Goal: Task Accomplishment & Management: Manage account settings

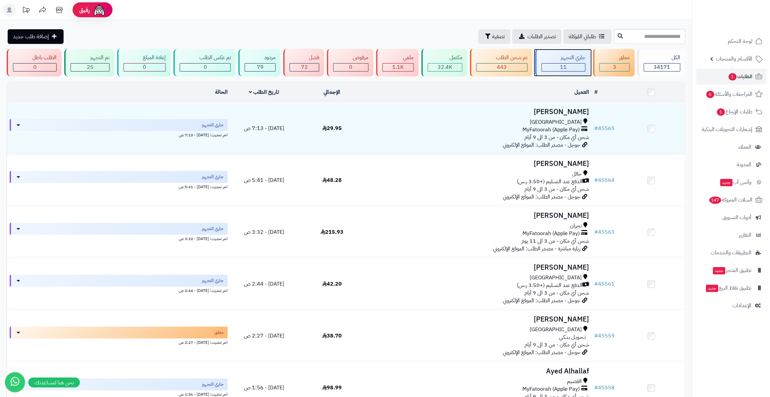
click at [556, 60] on div "جاري التجهيز" at bounding box center [563, 58] width 44 height 8
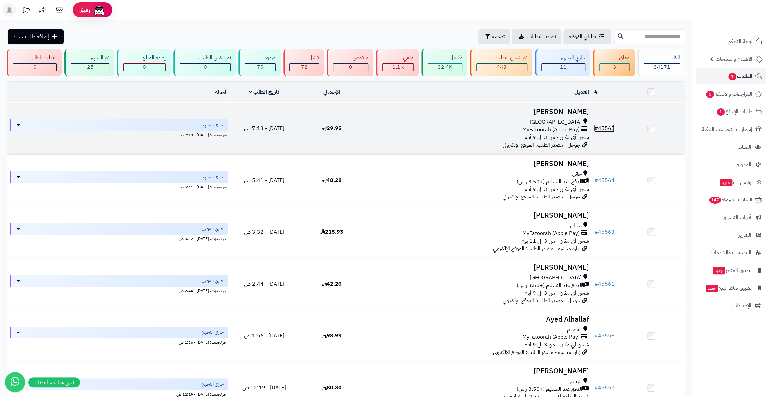
click at [613, 126] on link "# 45565" at bounding box center [604, 128] width 20 height 8
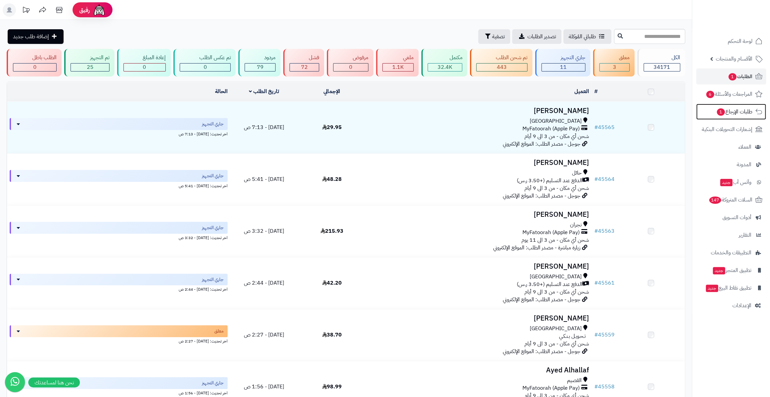
click at [724, 111] on span "طلبات الإرجاع 1" at bounding box center [734, 111] width 36 height 9
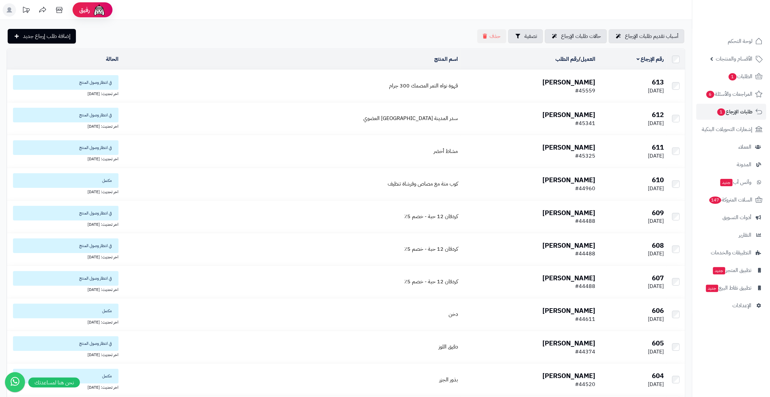
click at [605, 84] on td "613 27/08/2025" at bounding box center [632, 86] width 69 height 32
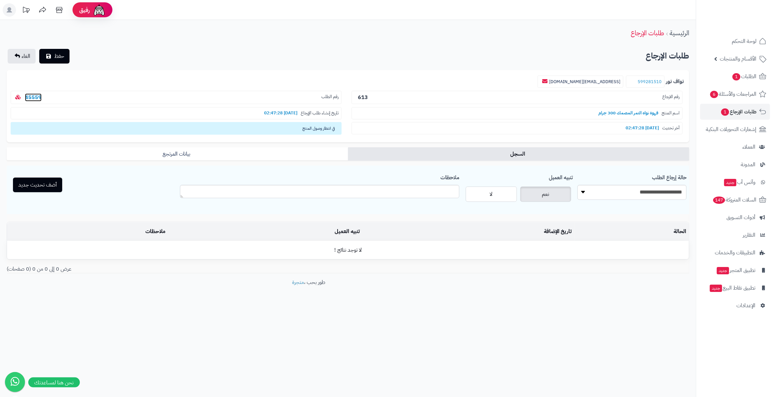
click at [31, 95] on link "45559" at bounding box center [33, 97] width 17 height 8
click at [327, 142] on form "**********" at bounding box center [348, 171] width 683 height 203
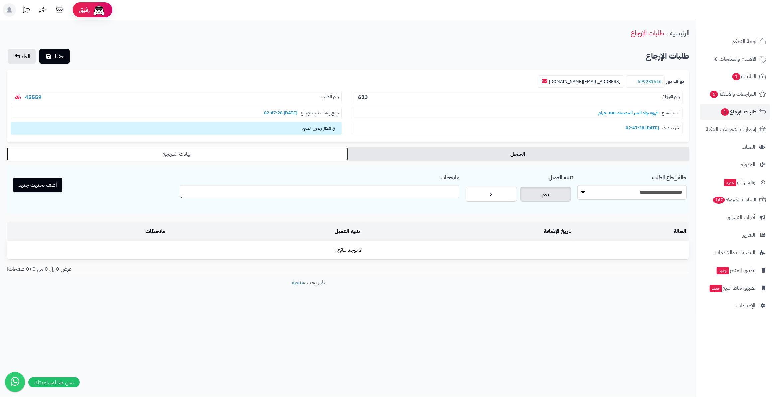
click at [331, 147] on link "بيانات المرتجع" at bounding box center [177, 153] width 341 height 13
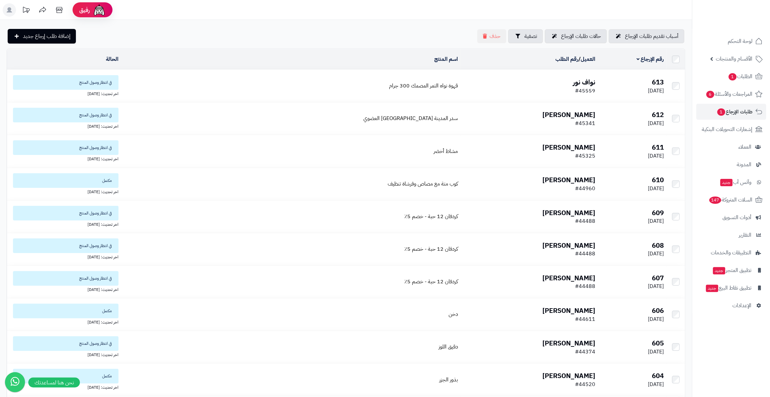
click at [598, 93] on td "613 27/08/2025" at bounding box center [632, 86] width 69 height 32
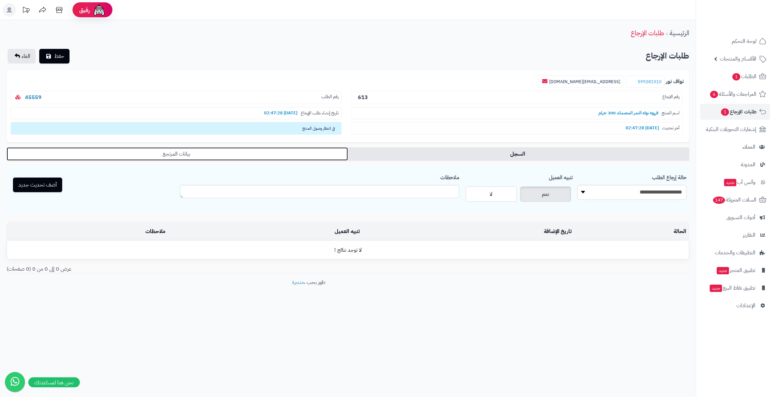
click at [78, 153] on link "بيانات المرتجع" at bounding box center [177, 153] width 341 height 13
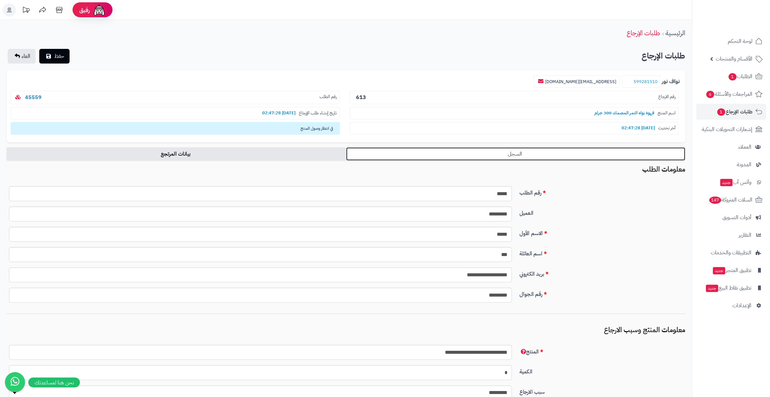
click at [493, 157] on link "السجل" at bounding box center [515, 153] width 339 height 13
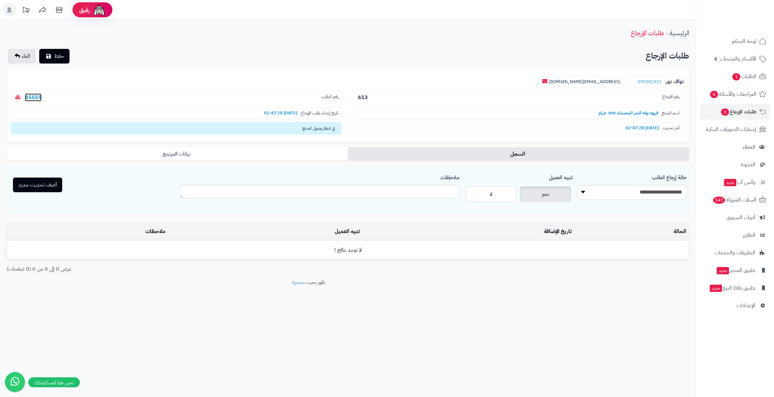
click at [30, 97] on link "45559" at bounding box center [33, 97] width 17 height 8
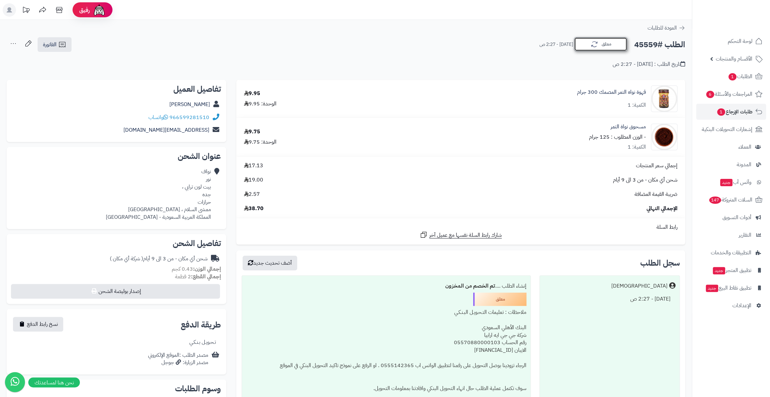
click at [594, 43] on icon "button" at bounding box center [594, 44] width 8 height 8
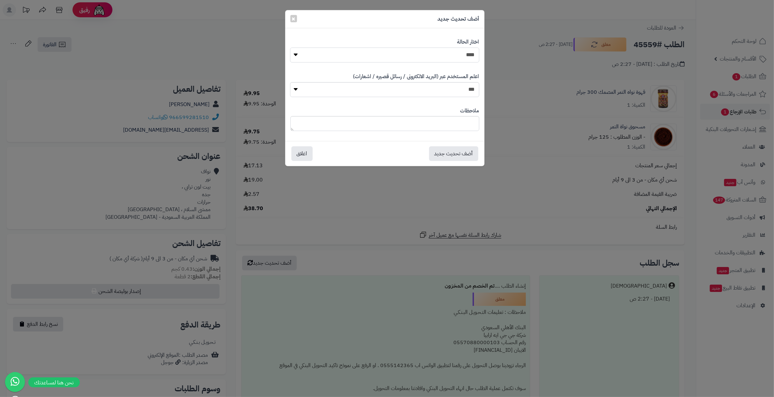
click at [438, 55] on select "**********" at bounding box center [384, 55] width 189 height 15
select select "*"
click at [290, 48] on select "**********" at bounding box center [384, 55] width 189 height 15
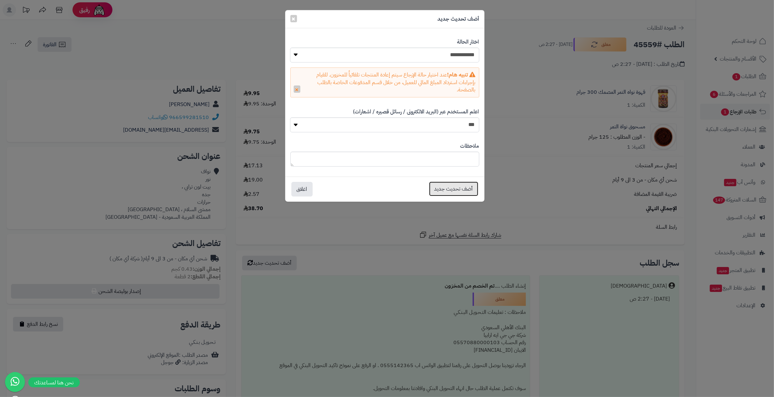
click at [454, 184] on button "أضف تحديث جديد" at bounding box center [453, 189] width 49 height 15
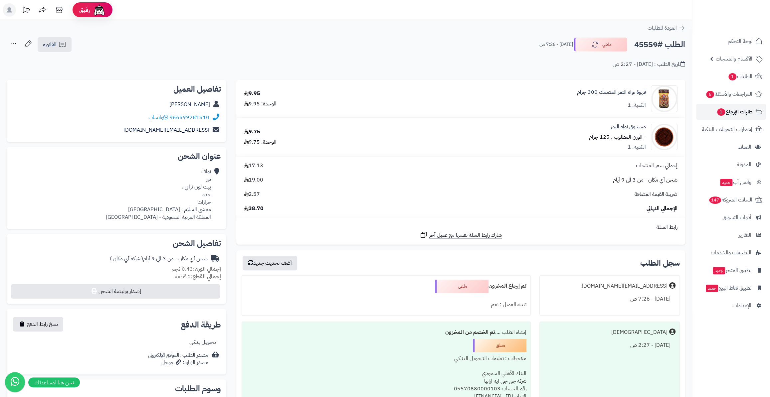
click at [736, 113] on span "طلبات الإرجاع 1" at bounding box center [734, 111] width 36 height 9
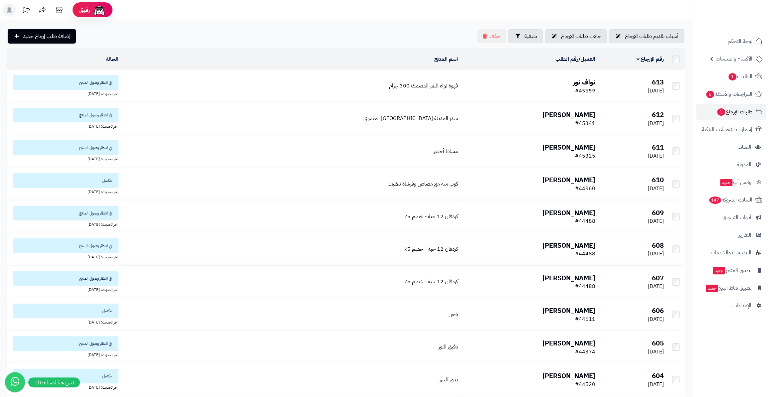
click at [580, 87] on span "#45559" at bounding box center [585, 91] width 20 height 8
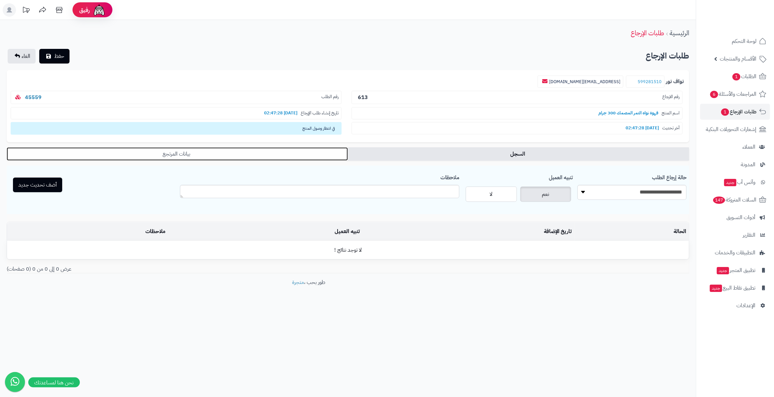
click at [280, 155] on link "بيانات المرتجع" at bounding box center [177, 153] width 341 height 13
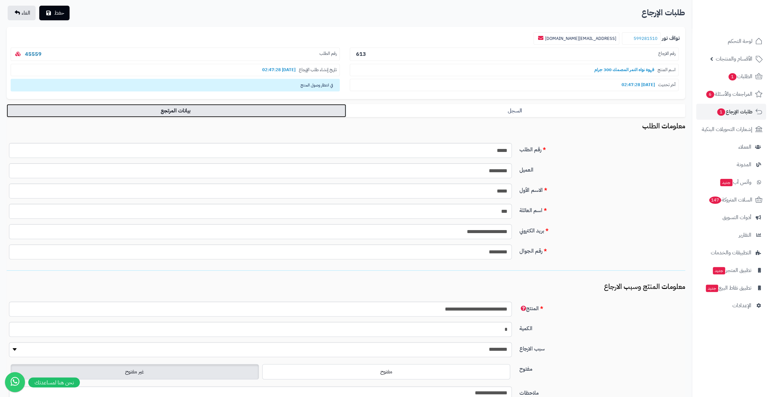
scroll to position [104, 0]
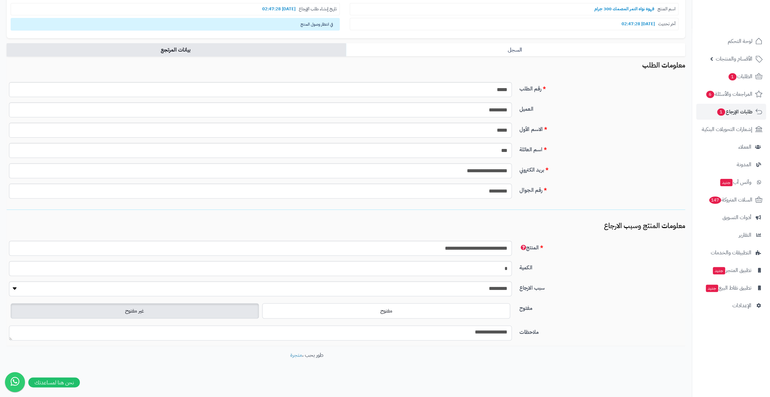
click at [466, 329] on textarea "**********" at bounding box center [260, 333] width 503 height 15
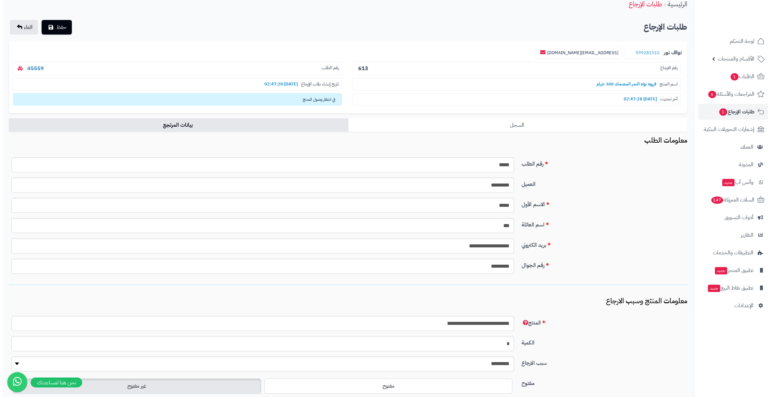
scroll to position [0, 0]
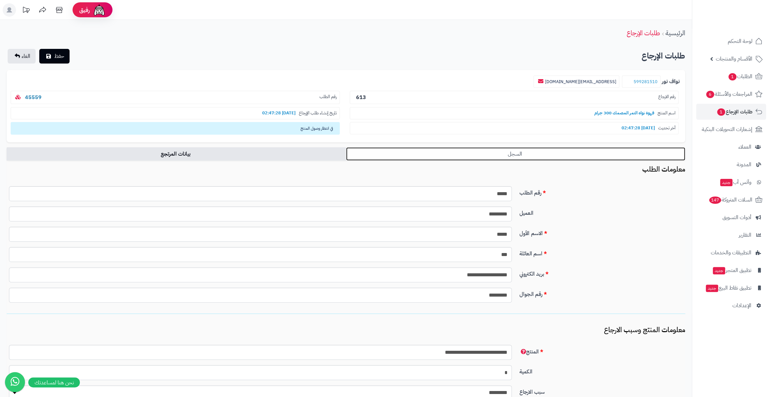
click at [609, 158] on link "السجل" at bounding box center [515, 153] width 339 height 13
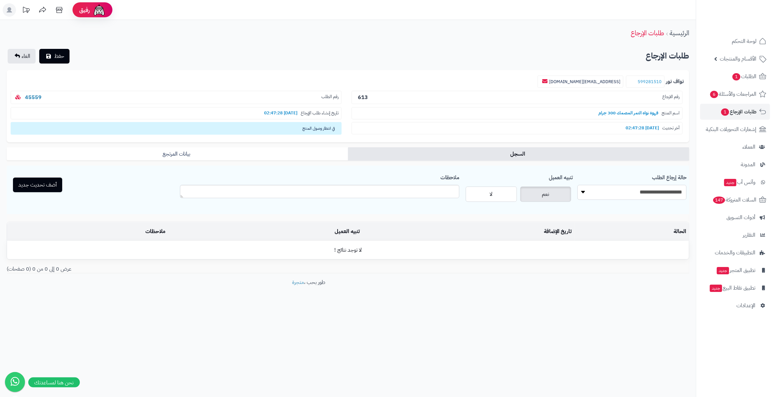
click at [622, 189] on select "**********" at bounding box center [631, 192] width 109 height 15
select select "*"
click at [577, 185] on select "**********" at bounding box center [631, 192] width 109 height 15
click at [497, 196] on label "لا" at bounding box center [491, 194] width 51 height 15
click at [31, 183] on button "أضف تحديث جديد" at bounding box center [37, 184] width 49 height 15
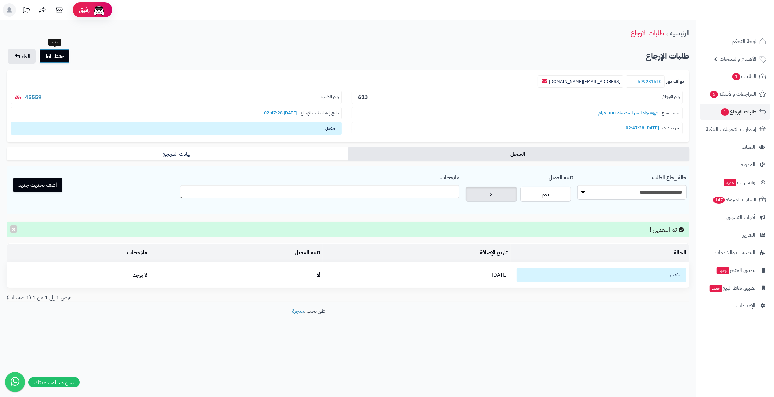
click at [59, 57] on span "حفظ" at bounding box center [59, 56] width 10 height 8
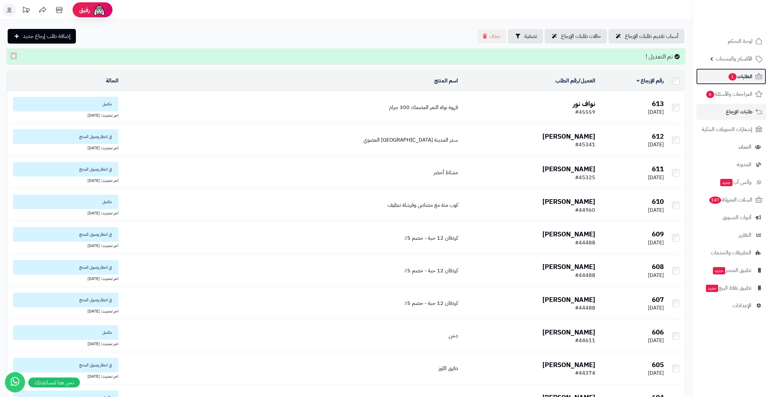
click at [742, 74] on span "الطلبات 1" at bounding box center [739, 76] width 25 height 9
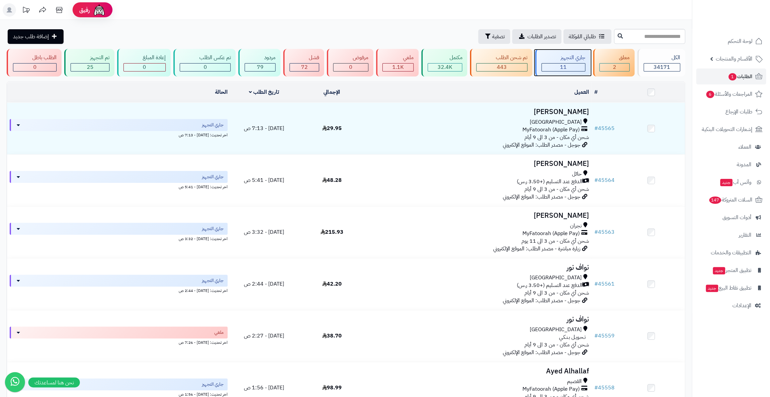
click at [565, 55] on div "جاري التجهيز" at bounding box center [563, 58] width 44 height 8
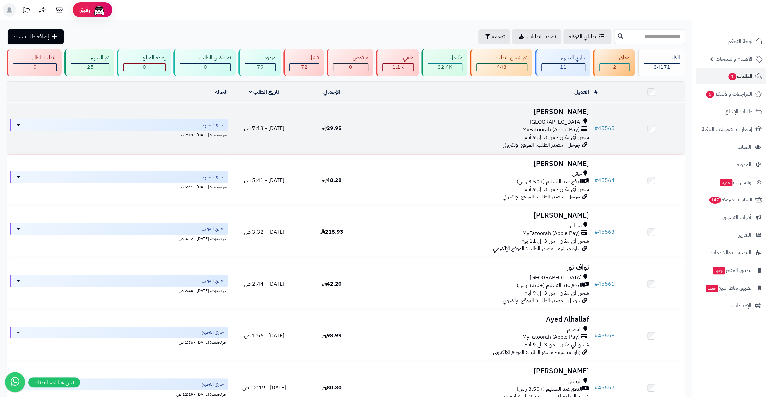
click at [601, 123] on td "# 45565" at bounding box center [604, 129] width 26 height 52
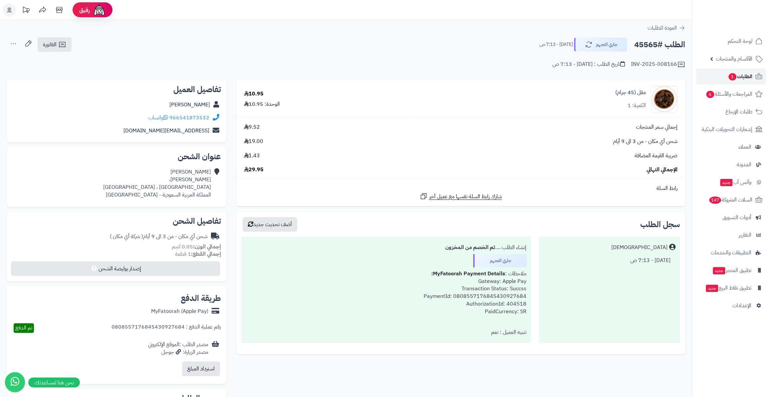
click at [741, 79] on span "الطلبات 1" at bounding box center [739, 76] width 25 height 9
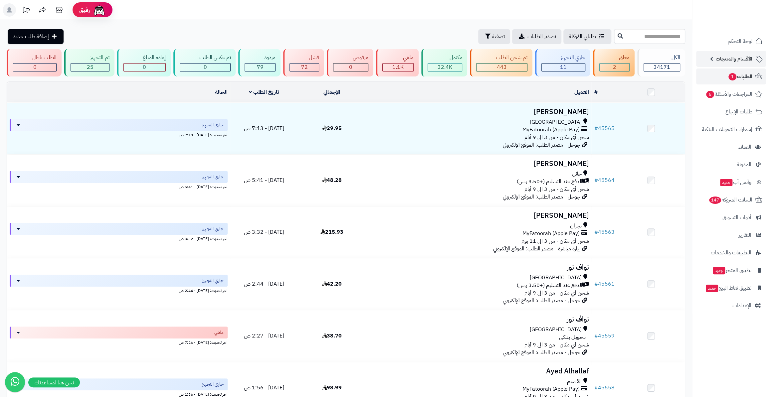
click at [752, 60] on link "الأقسام والمنتجات" at bounding box center [731, 59] width 70 height 16
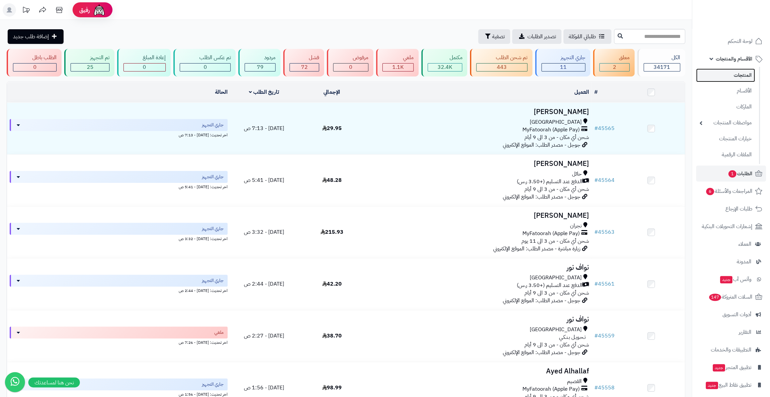
click at [754, 78] on link "المنتجات" at bounding box center [725, 76] width 59 height 14
